Goal: Task Accomplishment & Management: Complete application form

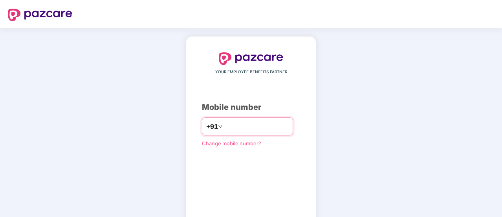
click at [230, 123] on input "number" at bounding box center [256, 126] width 64 height 13
type input "**********"
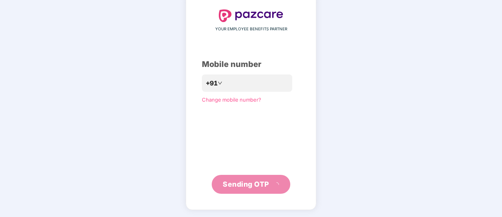
scroll to position [39, 0]
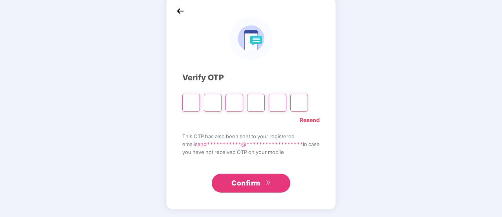
type input "*"
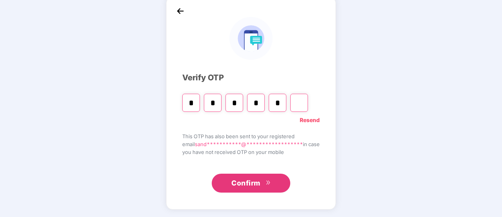
type input "*"
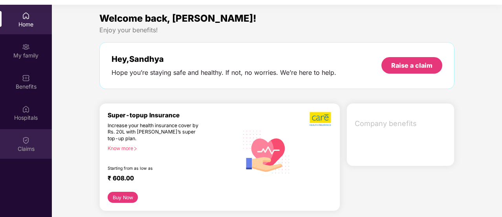
click at [33, 133] on div "Claims" at bounding box center [26, 143] width 52 height 29
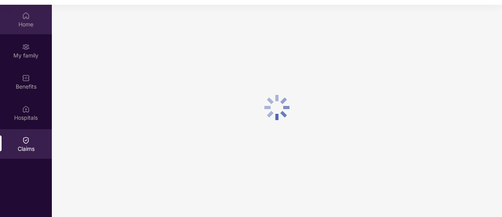
click at [24, 17] on img at bounding box center [26, 16] width 8 height 8
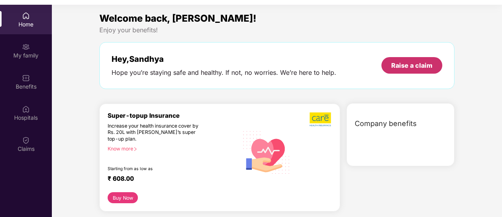
click at [414, 64] on div "Raise a claim" at bounding box center [412, 65] width 41 height 9
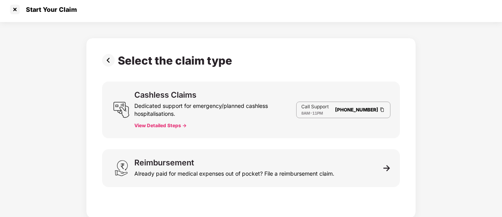
scroll to position [4, 0]
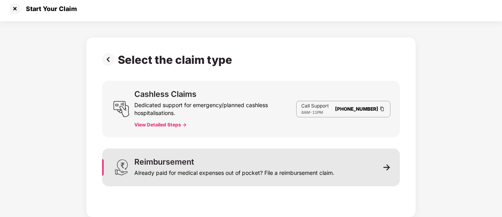
click at [300, 173] on div "Already paid for medical expenses out of pocket? File a reimbursement claim." at bounding box center [234, 171] width 200 height 11
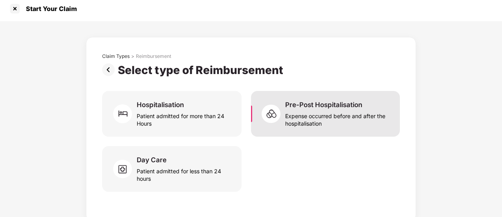
click at [299, 119] on div "Expense occurred before and after the hospitalisation" at bounding box center [337, 118] width 105 height 18
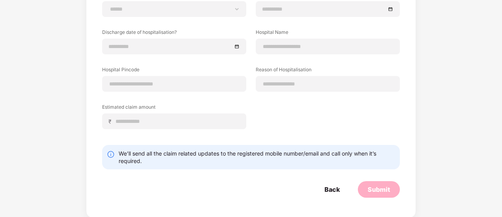
scroll to position [21, 0]
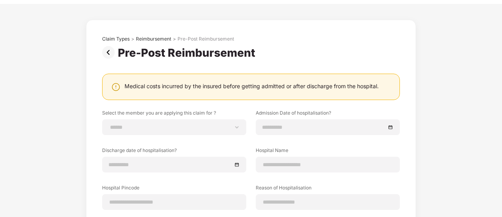
click at [109, 57] on img at bounding box center [110, 52] width 16 height 13
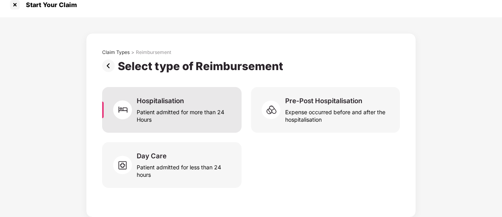
click at [155, 98] on div "Hospitalisation" at bounding box center [160, 100] width 47 height 9
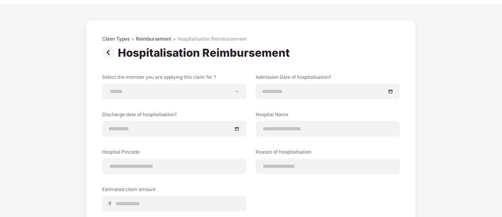
click at [111, 52] on img at bounding box center [110, 52] width 16 height 13
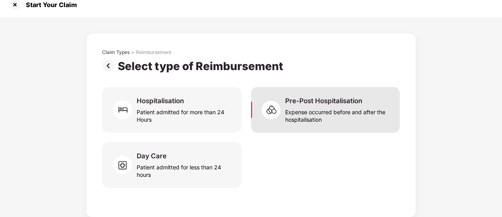
click at [292, 128] on div "Pre-Post Hospitalisation Expense occurred before and after the hospitalisation" at bounding box center [325, 110] width 149 height 46
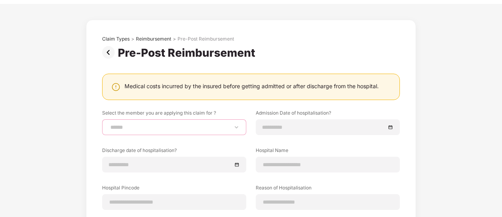
click at [226, 126] on select "**********" at bounding box center [174, 127] width 131 height 6
select select "**********"
click at [109, 124] on select "**********" at bounding box center [174, 127] width 131 height 6
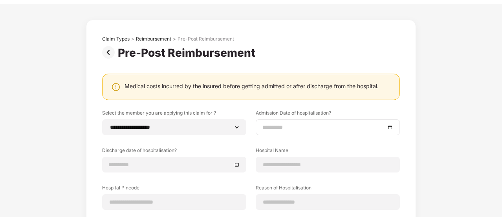
click at [387, 129] on div at bounding box center [328, 127] width 131 height 9
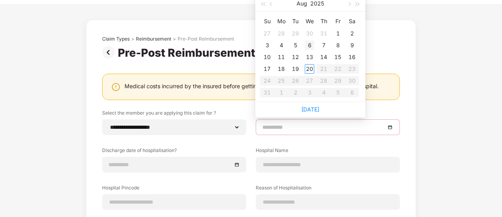
type input "**********"
click at [306, 49] on div "6" at bounding box center [309, 44] width 9 height 9
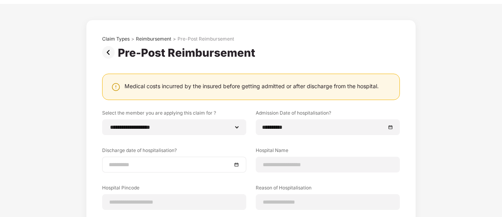
click at [226, 157] on div at bounding box center [174, 164] width 144 height 16
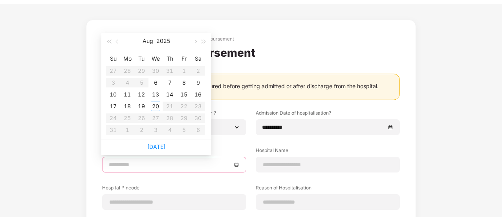
click at [226, 158] on div at bounding box center [174, 164] width 144 height 16
type input "**********"
drag, startPoint x: 154, startPoint y: 87, endPoint x: 156, endPoint y: 92, distance: 5.7
click at [154, 87] on td "6" at bounding box center [156, 83] width 14 height 12
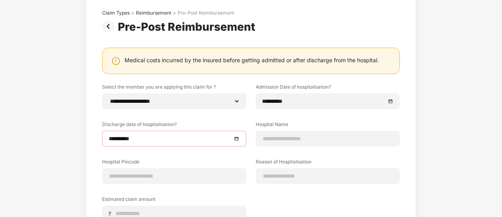
scroll to position [0, 0]
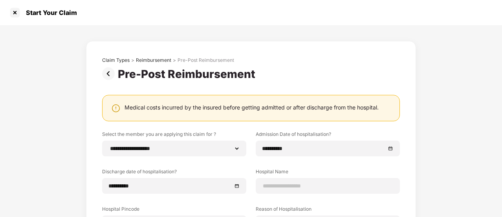
click at [109, 77] on img at bounding box center [110, 73] width 16 height 13
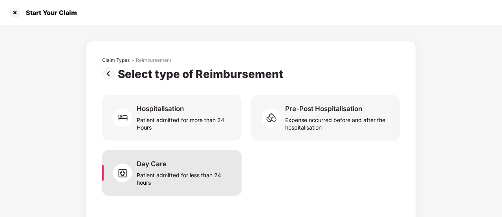
click at [177, 190] on div "Day Care Patient admitted for less than 24 hours" at bounding box center [172, 173] width 140 height 46
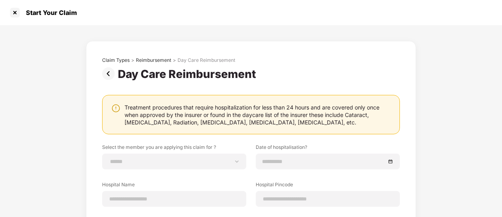
click at [102, 74] on img at bounding box center [110, 73] width 16 height 13
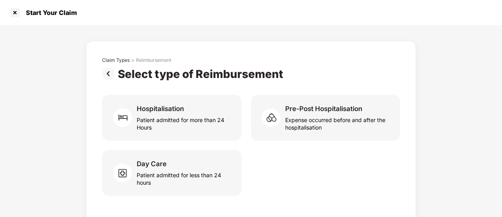
click at [153, 145] on div "Claim Types > Reimbursement Select type of Reimbursement Hospitalisation Patien…" at bounding box center [251, 131] width 298 height 148
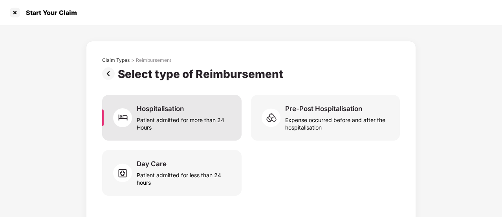
click at [157, 134] on div "Hospitalisation Patient admitted for more than 24 Hours" at bounding box center [172, 118] width 140 height 46
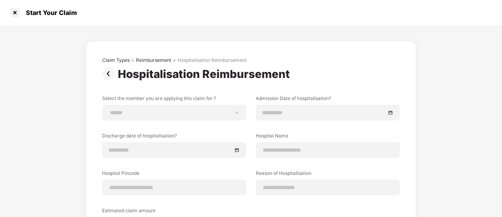
click at [107, 73] on img at bounding box center [110, 73] width 16 height 13
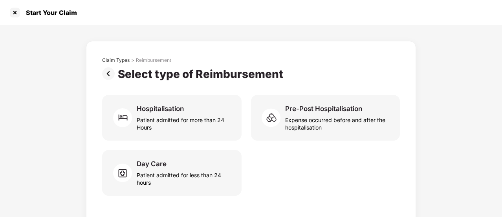
click at [106, 74] on img at bounding box center [110, 73] width 16 height 13
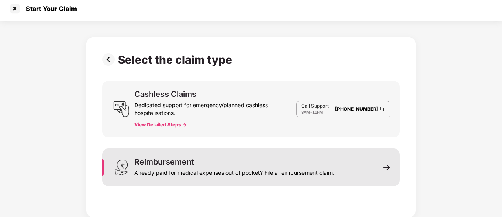
scroll to position [4, 0]
click at [387, 166] on img at bounding box center [387, 167] width 7 height 7
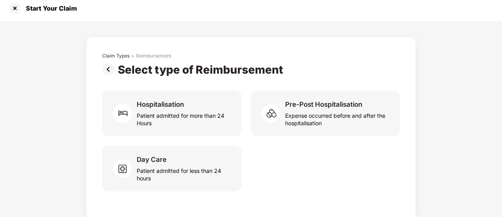
scroll to position [8, 0]
